Goal: Browse casually

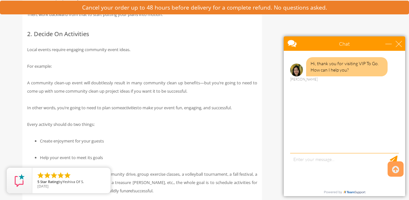
scroll to position [555, 0]
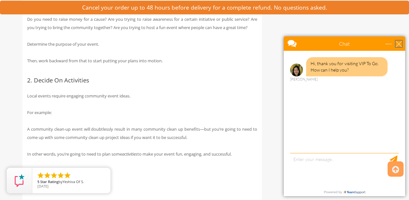
click at [397, 46] on div "close" at bounding box center [398, 44] width 6 height 6
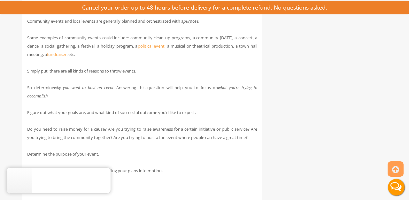
scroll to position [446, 0]
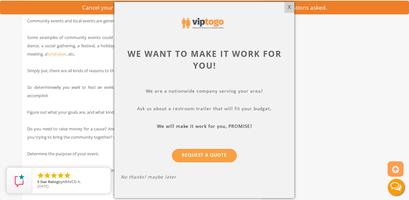
click at [132, 177] on p "No thanks! maybe later" at bounding box center [204, 177] width 167 height 7
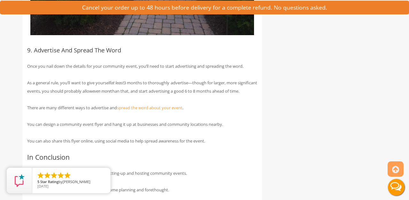
scroll to position [2178, 0]
